Goal: Communication & Community: Ask a question

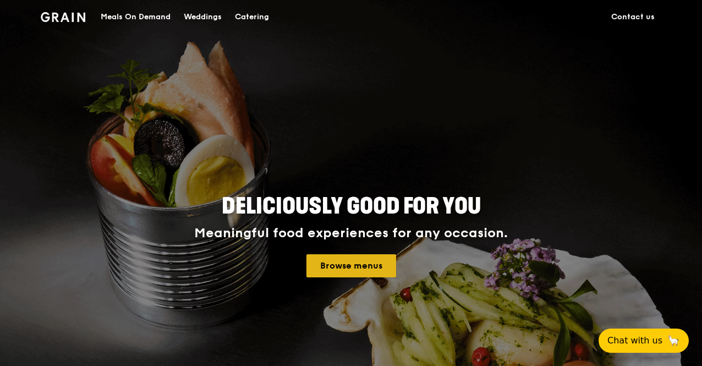
click at [364, 266] on link "Browse menus" at bounding box center [352, 265] width 90 height 23
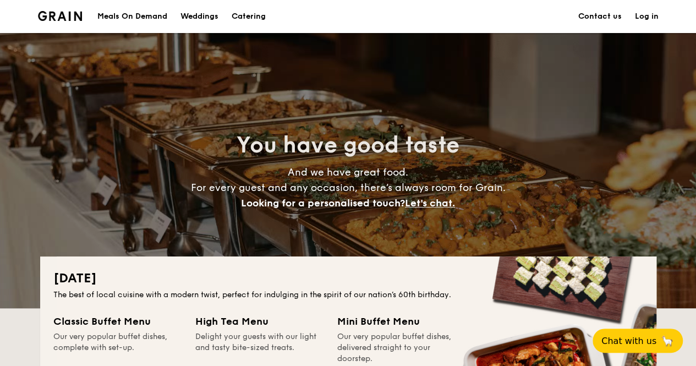
click at [208, 14] on div "Weddings" at bounding box center [200, 16] width 38 height 33
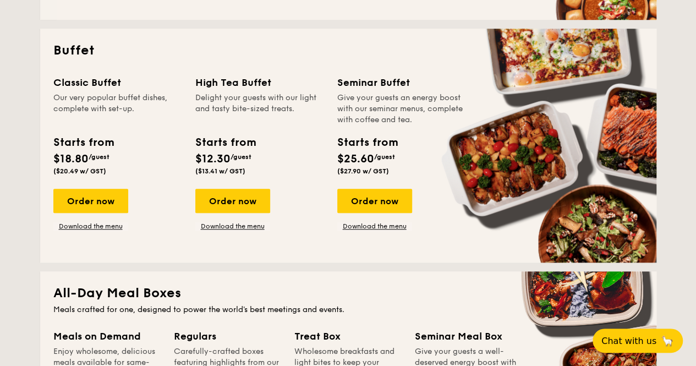
scroll to position [440, 0]
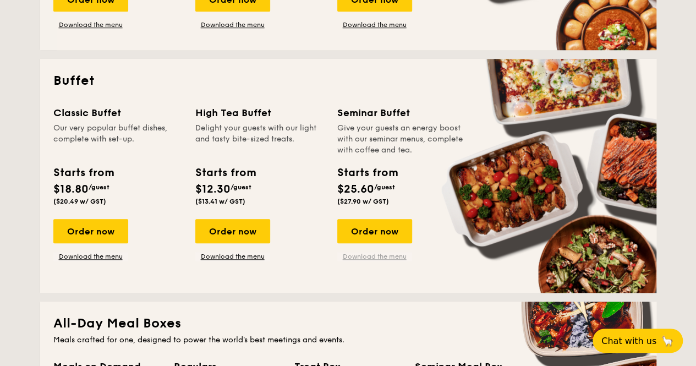
click at [356, 258] on link "Download the menu" at bounding box center [374, 256] width 75 height 9
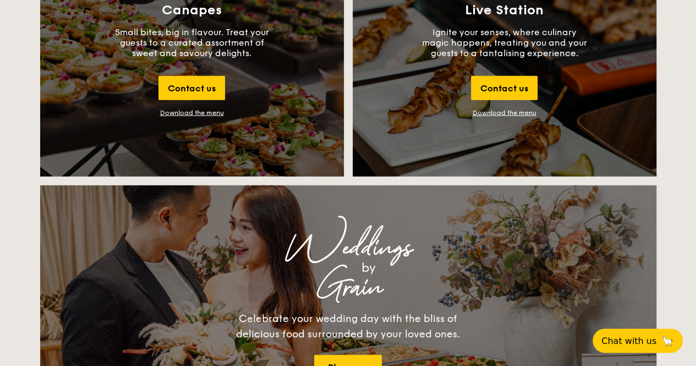
scroll to position [1211, 0]
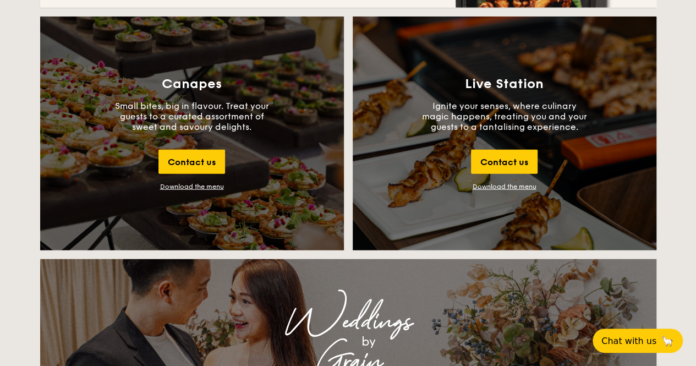
click at [510, 185] on link "Download the menu" at bounding box center [505, 187] width 64 height 8
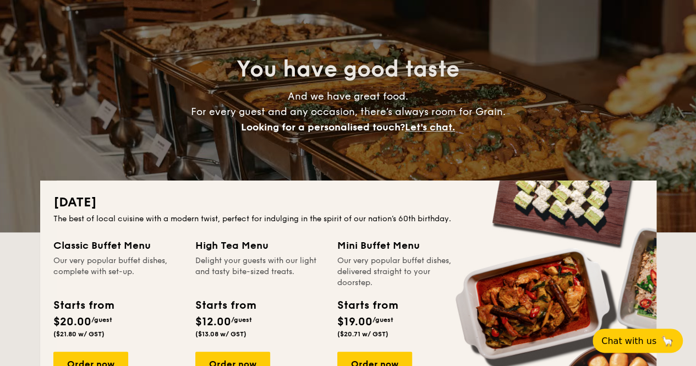
scroll to position [0, 0]
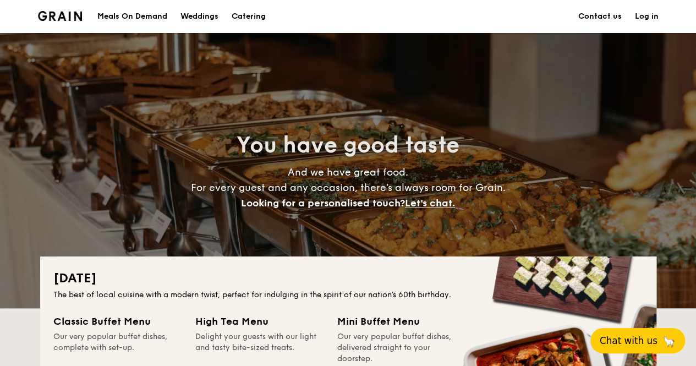
click at [633, 340] on span "Chat with us" at bounding box center [629, 340] width 58 height 11
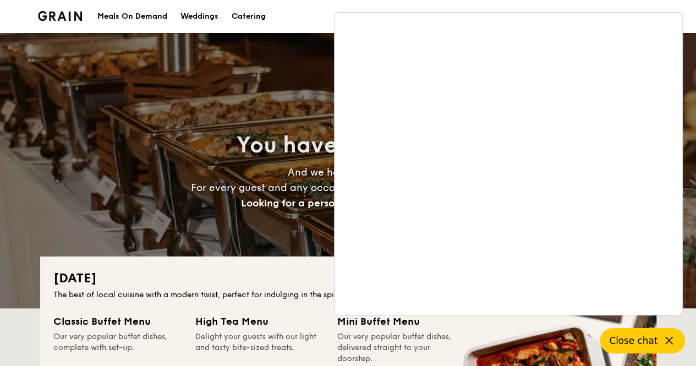
click at [310, 20] on section "Meals On Demand Weddings Catering Contact us Log in" at bounding box center [348, 16] width 621 height 33
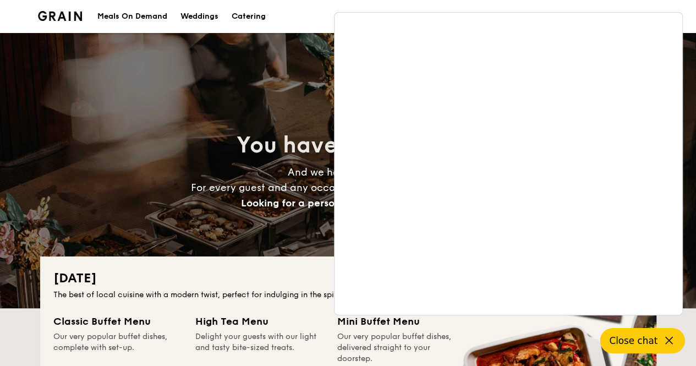
click at [290, 20] on section "Meals On Demand Weddings Catering Contact us Log in" at bounding box center [348, 16] width 621 height 33
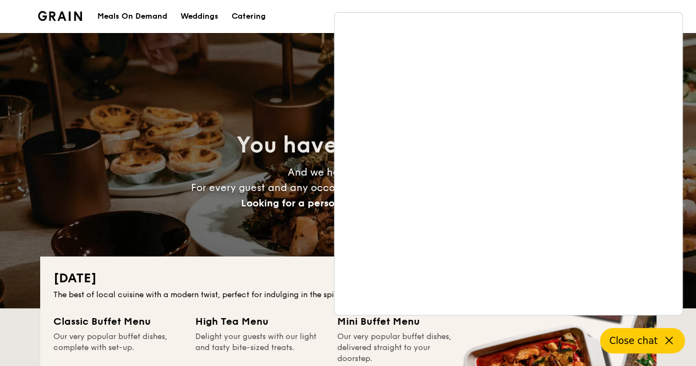
click at [663, 341] on icon at bounding box center [669, 340] width 13 height 13
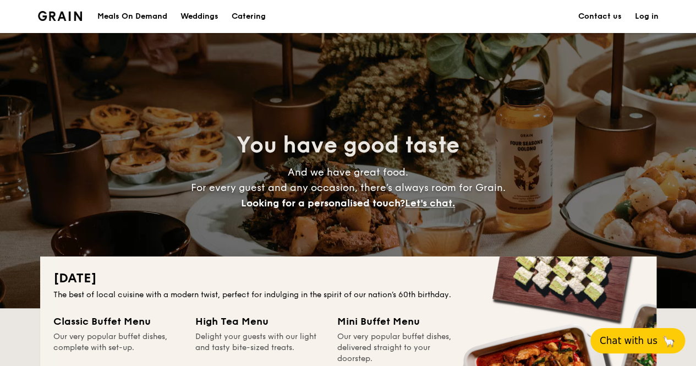
click at [600, 21] on link "Contact us" at bounding box center [600, 16] width 43 height 33
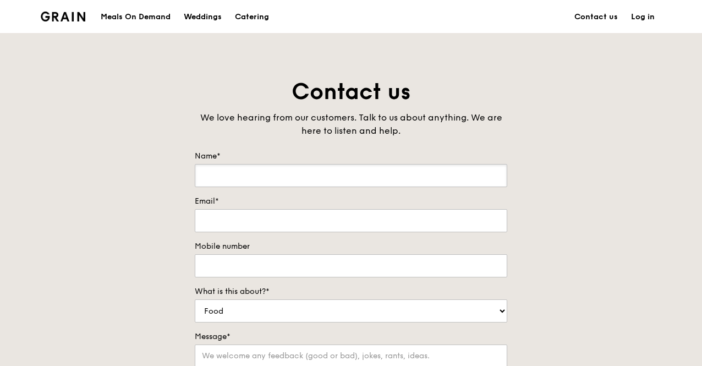
click at [291, 169] on input "Name*" at bounding box center [351, 175] width 313 height 23
type input "Dawn Ho"
click at [336, 215] on input "Email*" at bounding box center [351, 220] width 313 height 23
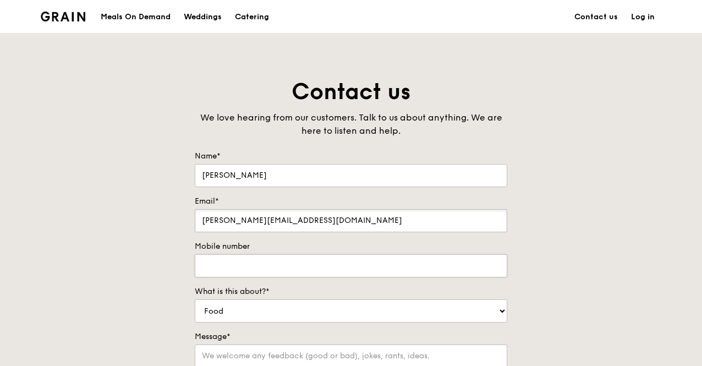
type input "dawn.ho@reach.org.sg"
click at [318, 274] on input "Mobile number" at bounding box center [351, 265] width 313 height 23
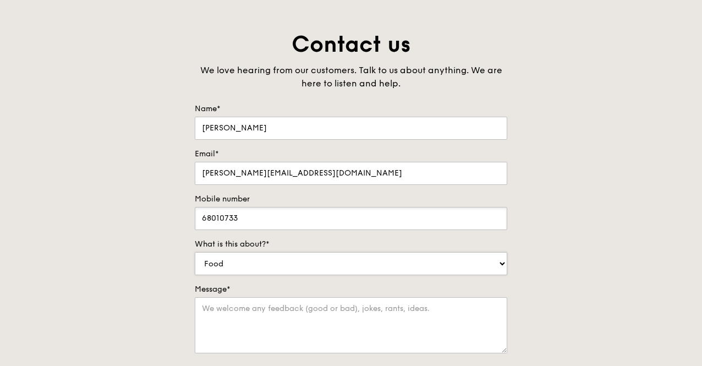
scroll to position [110, 0]
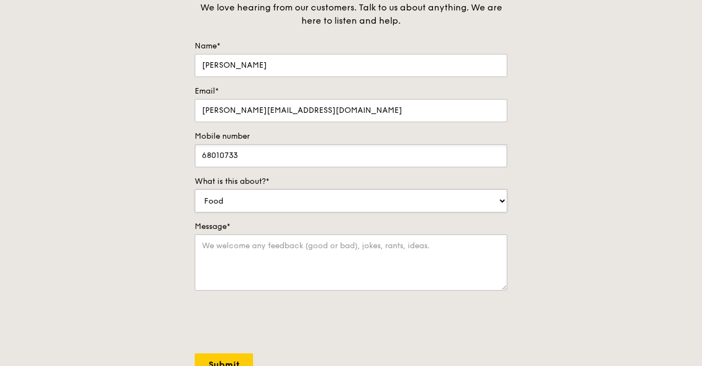
type input "68010733"
click at [297, 201] on select "Food Service Billing/Payment Catering Others" at bounding box center [351, 200] width 313 height 23
click at [113, 173] on div "Contact us We love hearing from our customers. Talk to us about anything. We ar…" at bounding box center [351, 197] width 702 height 460
click at [241, 202] on select "Food Service Billing/Payment Catering Others" at bounding box center [351, 200] width 313 height 23
select select "Catering"
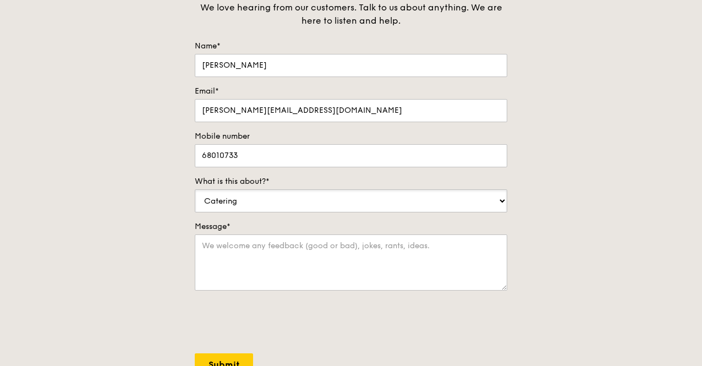
click at [195, 189] on select "Food Service Billing/Payment Catering Others" at bounding box center [351, 200] width 313 height 23
click at [149, 255] on div "Contact us We love hearing from our customers. Talk to us about anything. We ar…" at bounding box center [351, 197] width 702 height 460
click at [270, 260] on textarea "Message*" at bounding box center [351, 263] width 313 height 56
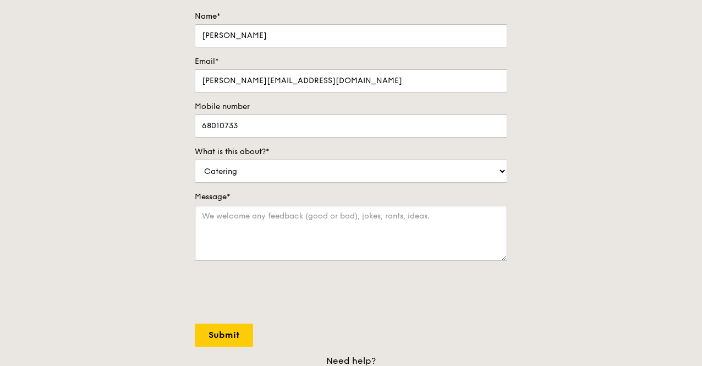
scroll to position [165, 0]
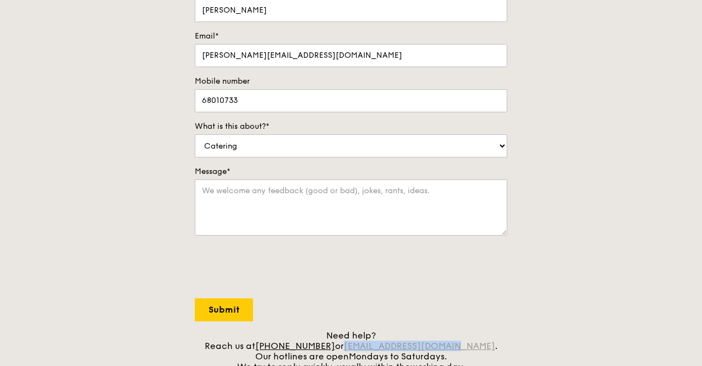
drag, startPoint x: 468, startPoint y: 346, endPoint x: 363, endPoint y: 345, distance: 105.2
click at [363, 345] on div "Need help? Reach us at +65 3163 5335 or concierge@grain.com.sg . Our hotlines a…" at bounding box center [351, 351] width 313 height 42
copy link "[EMAIL_ADDRESS][DOMAIN_NAME]"
